Goal: Task Accomplishment & Management: Manage account settings

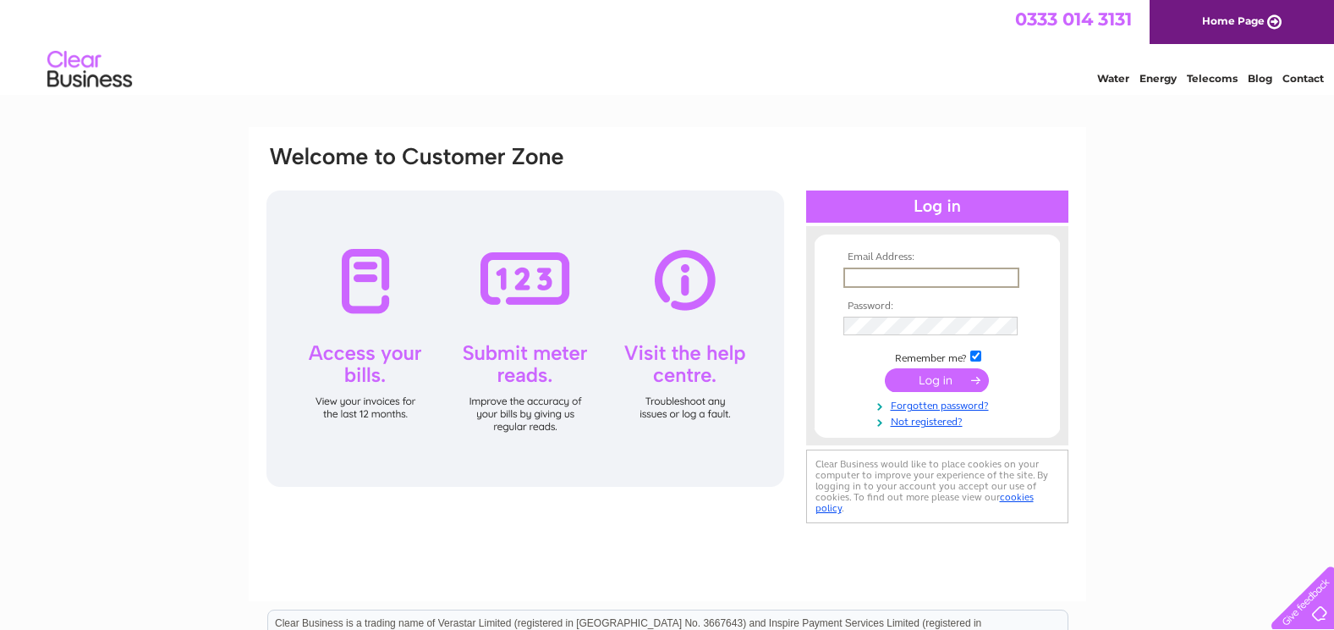
click at [907, 275] on input "text" at bounding box center [932, 277] width 176 height 20
type input "queenscairn3@btconnect.com"
click at [927, 381] on input "submit" at bounding box center [937, 380] width 104 height 24
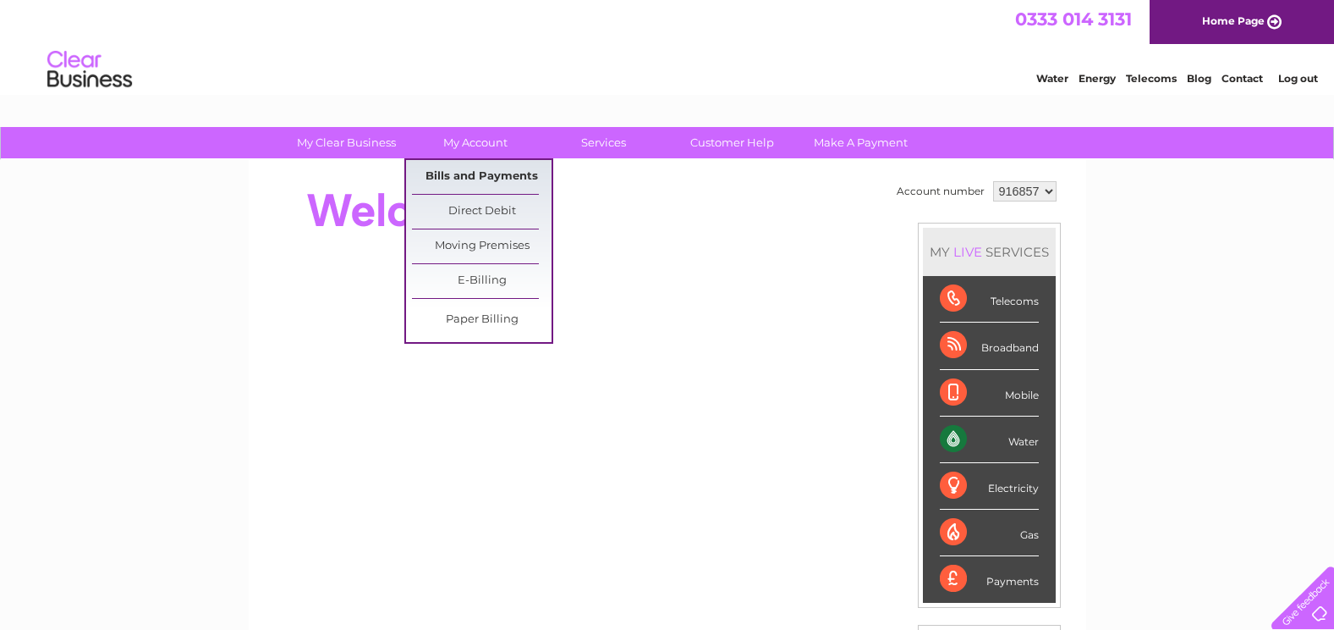
click at [459, 173] on link "Bills and Payments" at bounding box center [482, 177] width 140 height 34
click at [467, 184] on link "Bills and Payments" at bounding box center [482, 177] width 140 height 34
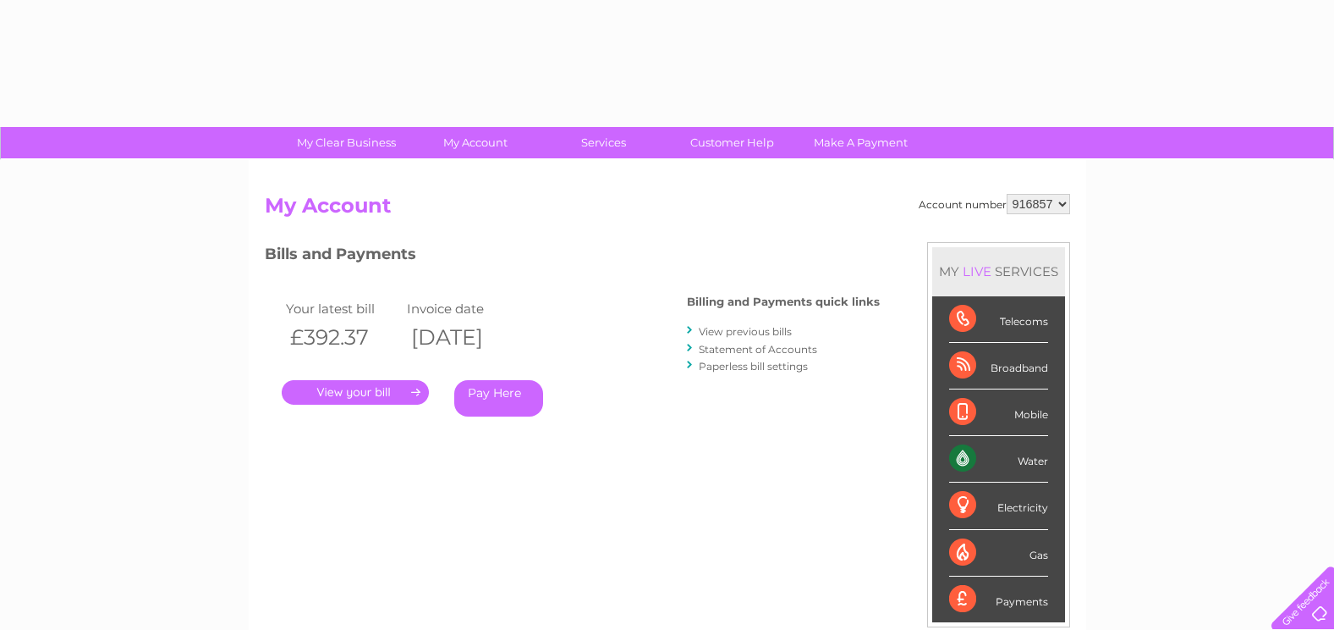
click at [379, 394] on link "." at bounding box center [355, 392] width 147 height 25
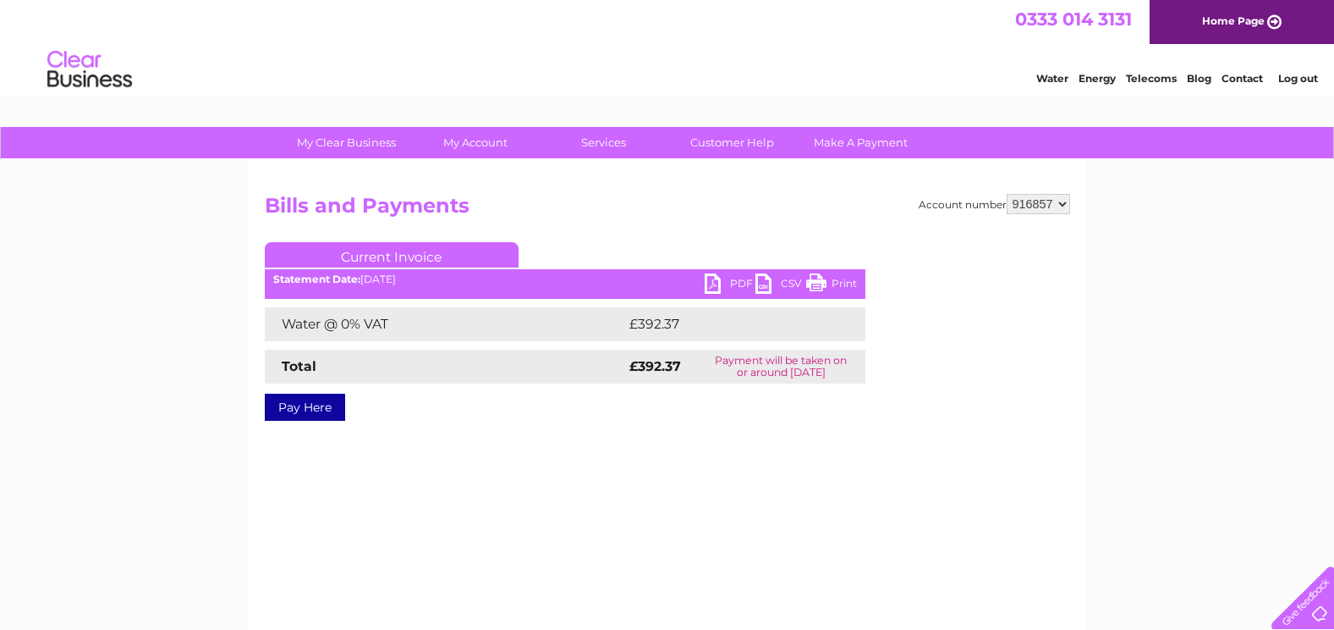
click at [716, 287] on link "PDF" at bounding box center [730, 285] width 51 height 25
click at [1299, 80] on link "Log out" at bounding box center [1299, 78] width 40 height 13
